Goal: Task Accomplishment & Management: Manage account settings

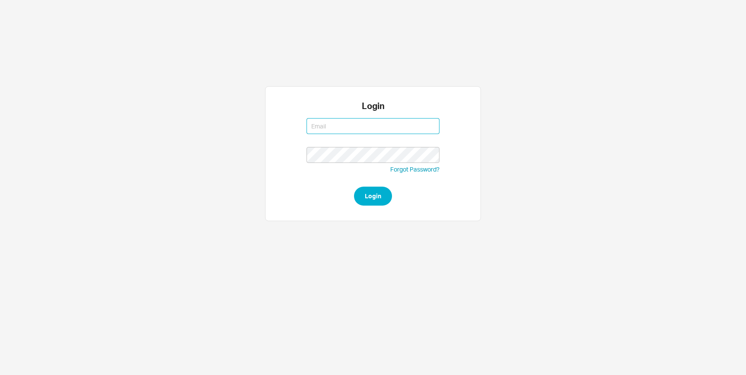
type input "michalt@qualitybath.com"
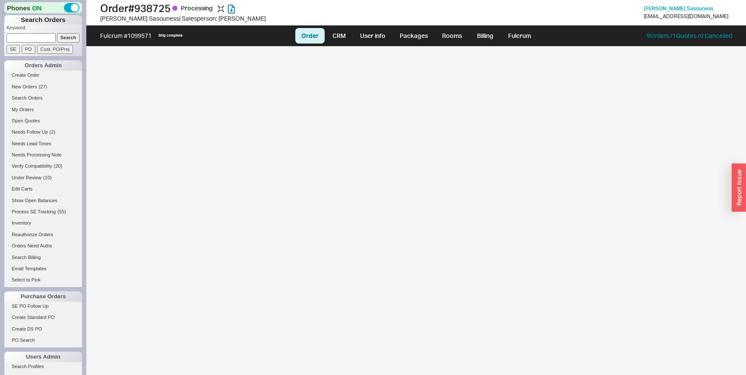
select select "LOW"
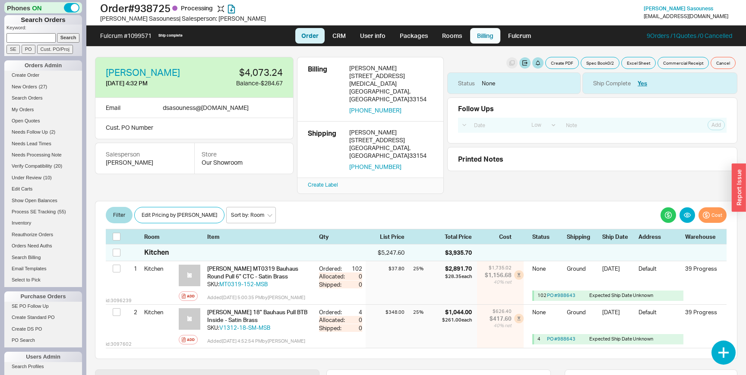
click at [490, 40] on link "Billing" at bounding box center [485, 36] width 30 height 16
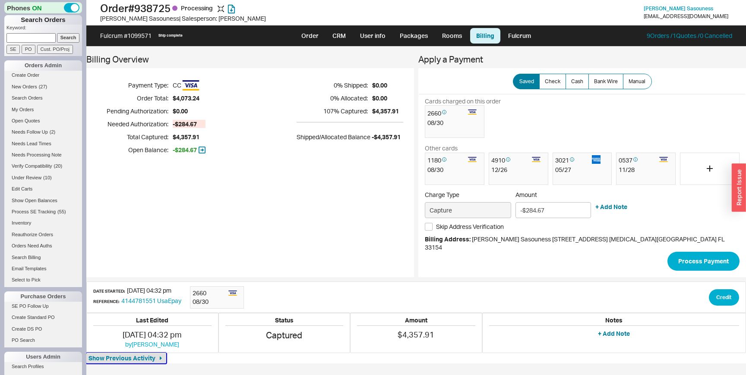
click at [155, 354] on span "Show Previous Activity" at bounding box center [121, 358] width 67 height 9
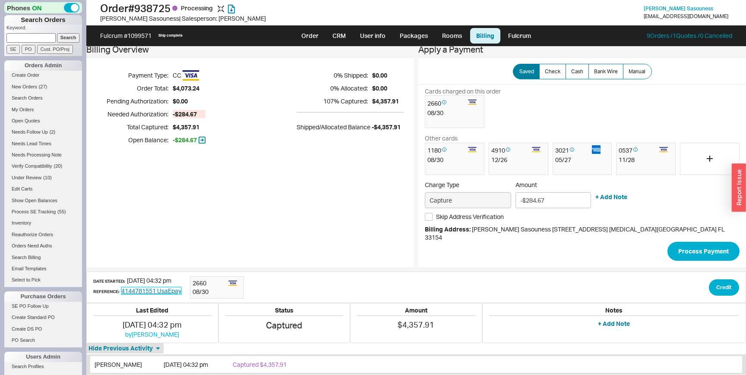
click at [180, 287] on link "4144781551 UsaEpay" at bounding box center [151, 290] width 60 height 7
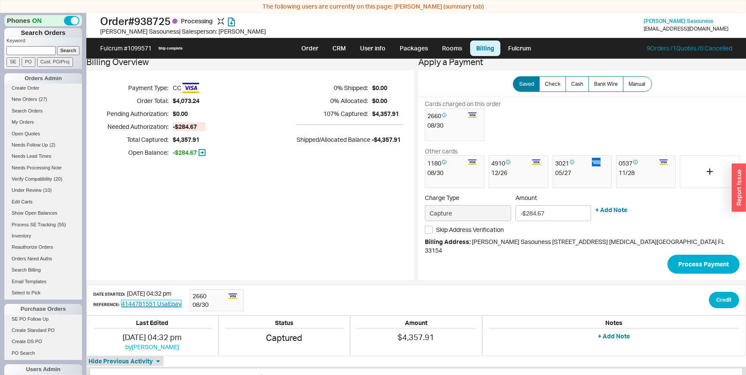
click at [153, 300] on link "4144781551 UsaEpay" at bounding box center [151, 303] width 60 height 7
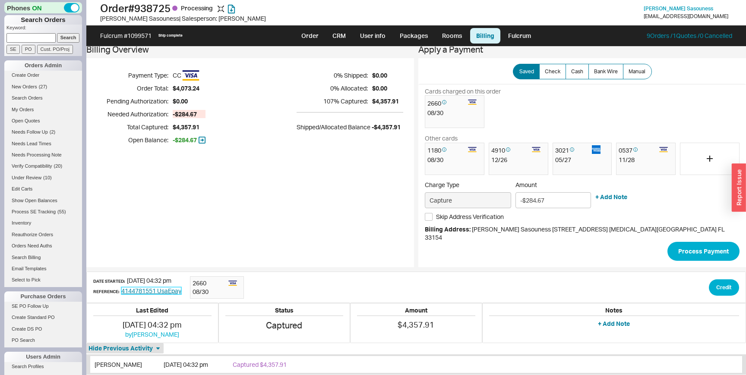
click at [164, 287] on link "4144781551 UsaEpay" at bounding box center [151, 290] width 60 height 7
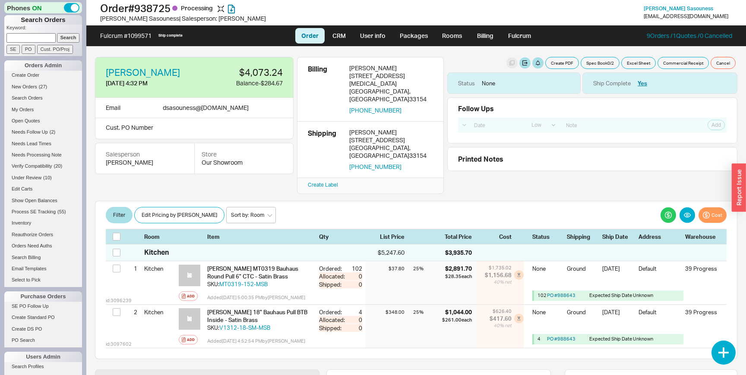
select select "LOW"
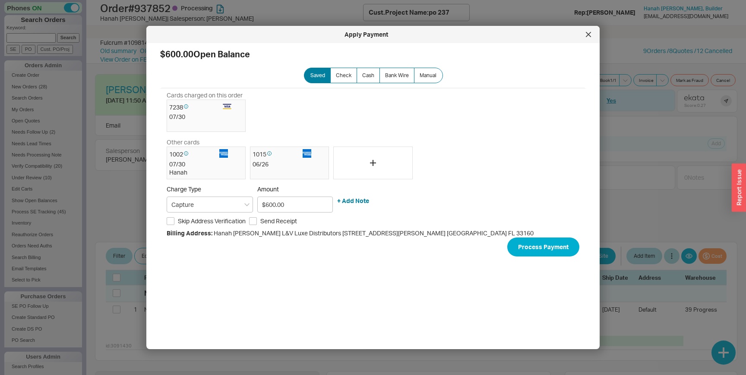
select select "LOW"
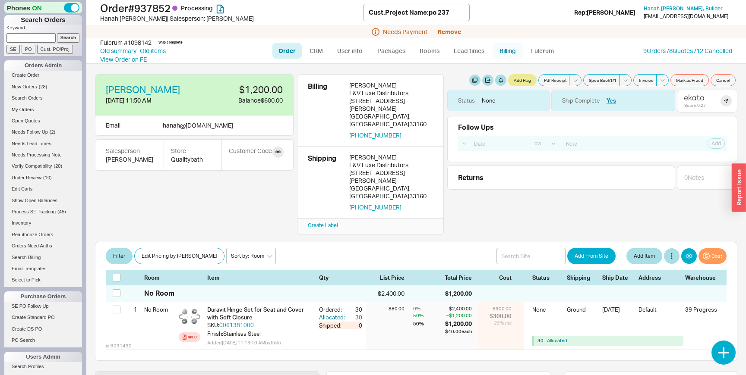
click at [509, 52] on link "Billing" at bounding box center [507, 51] width 30 height 16
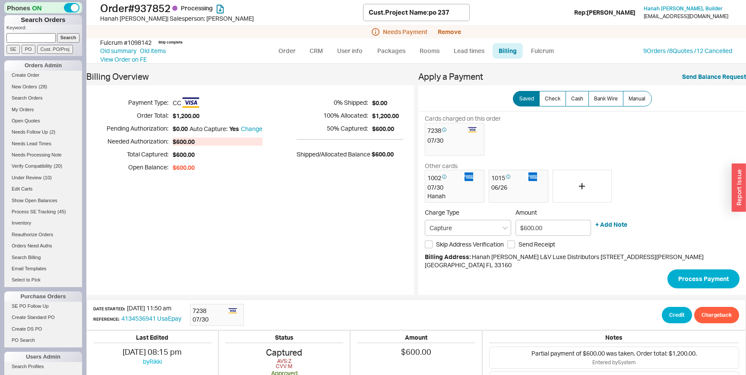
scroll to position [67, 0]
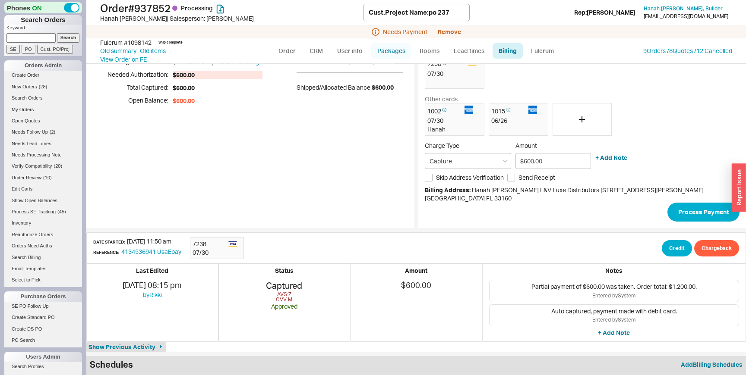
click at [383, 53] on link "Packages" at bounding box center [391, 51] width 41 height 16
select select "1"
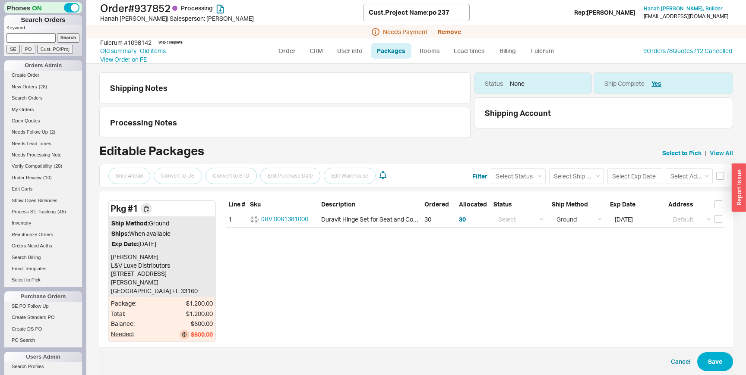
scroll to position [18, 0]
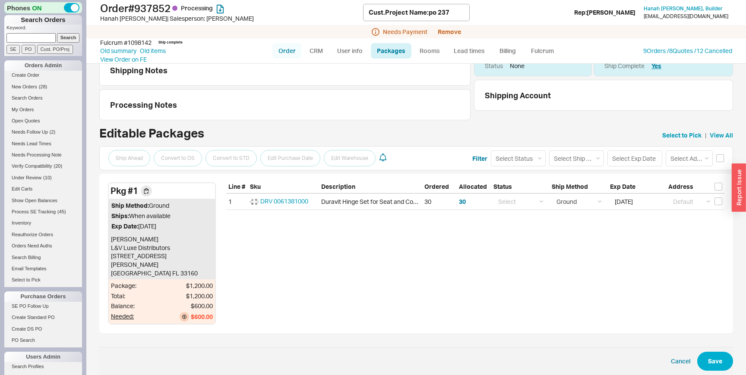
click at [284, 54] on link "Order" at bounding box center [286, 51] width 29 height 16
select select "LOW"
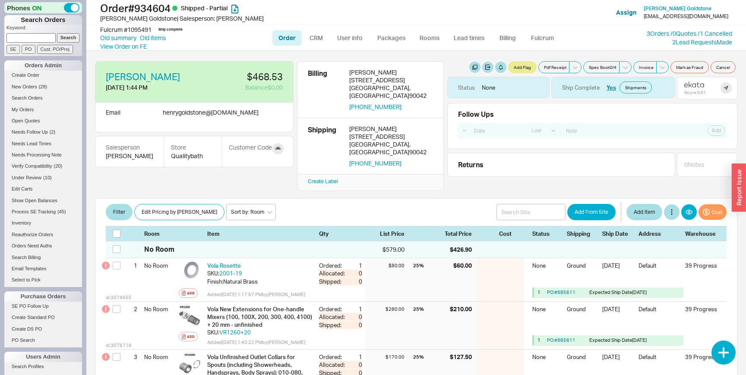
select select "LOW"
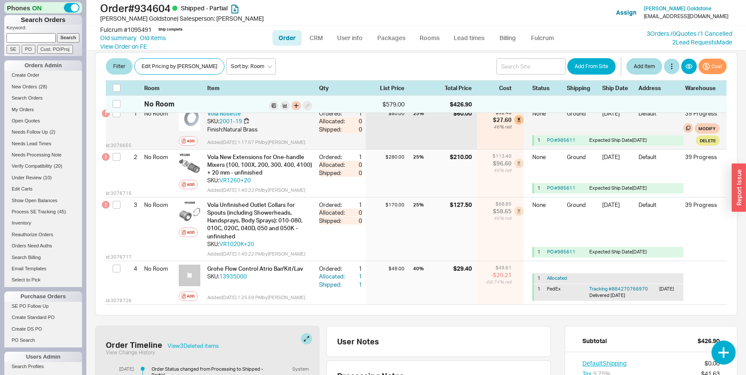
scroll to position [170, 0]
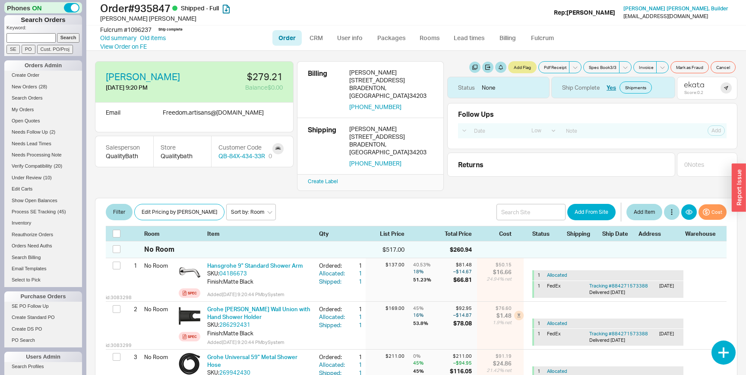
select select "LOW"
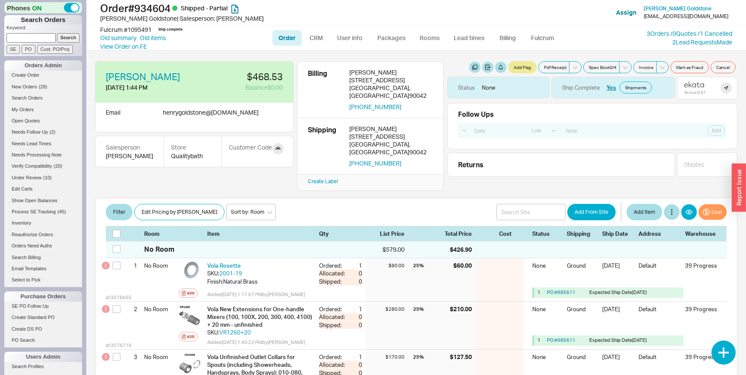
select select "LOW"
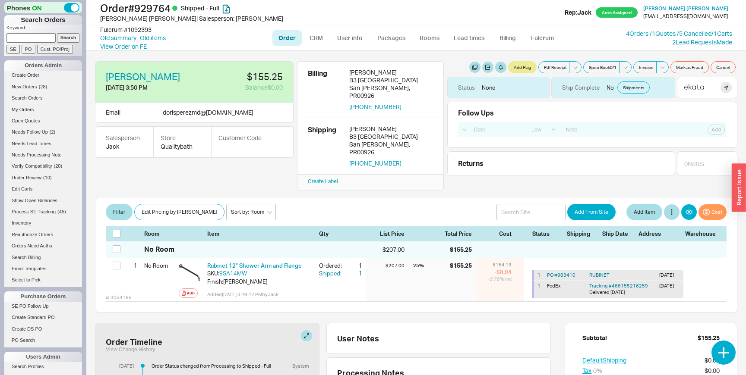
select select "LOW"
click at [702, 32] on link "4 Orders / 1 Quotes / 5 Cancelled" at bounding box center [668, 33] width 85 height 7
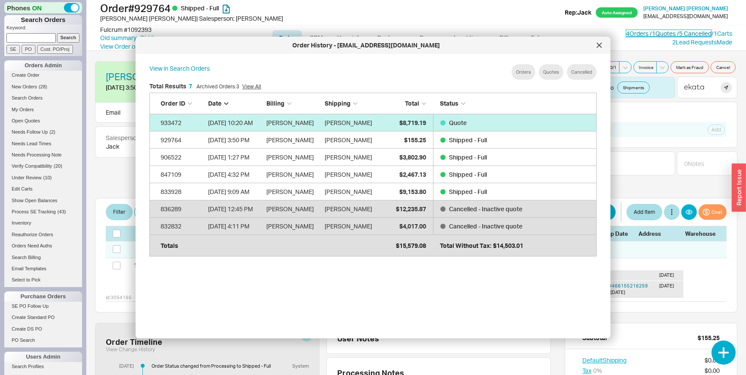
scroll to position [264, 461]
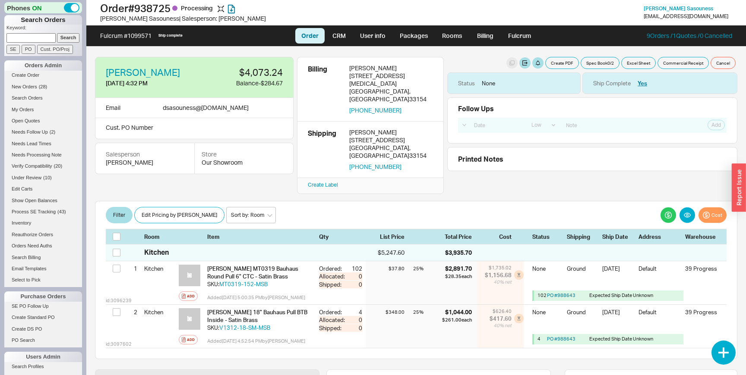
select select "LOW"
click at [487, 38] on link "Billing" at bounding box center [485, 36] width 30 height 16
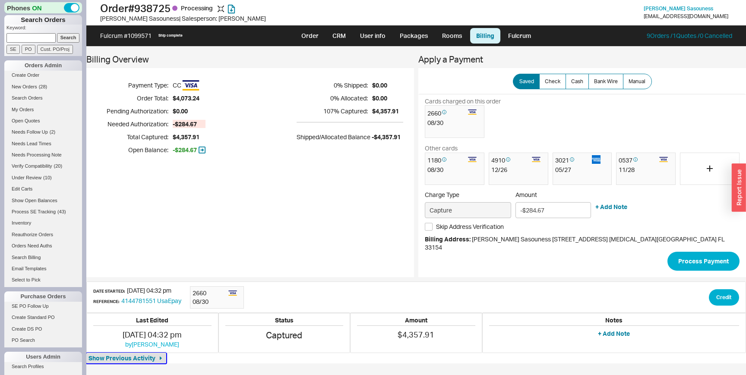
click at [155, 354] on span "Show Previous Activity" at bounding box center [121, 358] width 67 height 9
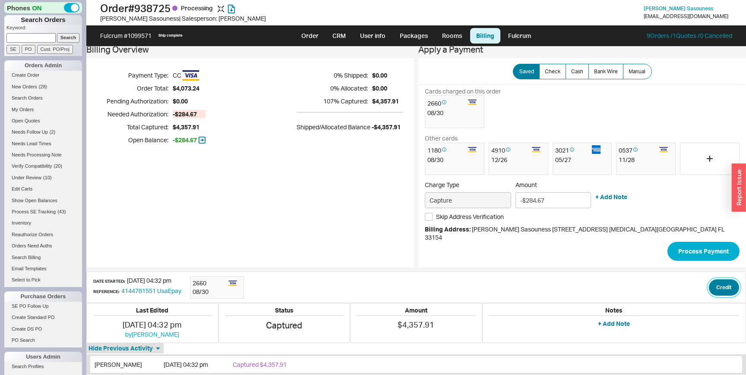
click at [714, 281] on button "Credit" at bounding box center [724, 288] width 30 height 16
click at [160, 287] on link "4144781551 UsaEpay" at bounding box center [151, 290] width 60 height 7
click at [712, 284] on button "Credit" at bounding box center [724, 288] width 30 height 16
click at [694, 322] on button "Credit" at bounding box center [695, 320] width 29 height 16
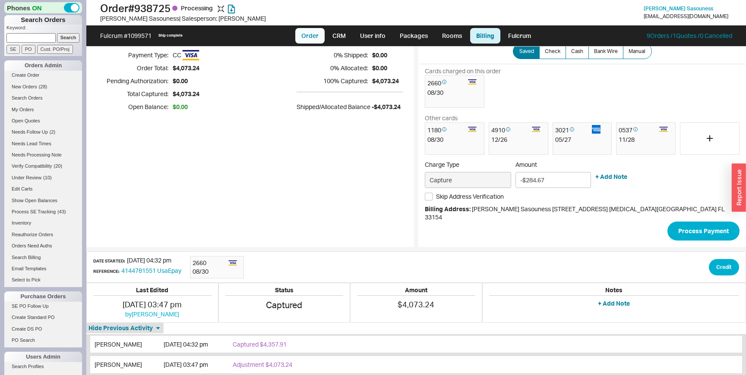
click at [313, 35] on link "Order" at bounding box center [309, 36] width 29 height 16
select select "LOW"
